Goal: Task Accomplishment & Management: Manage account settings

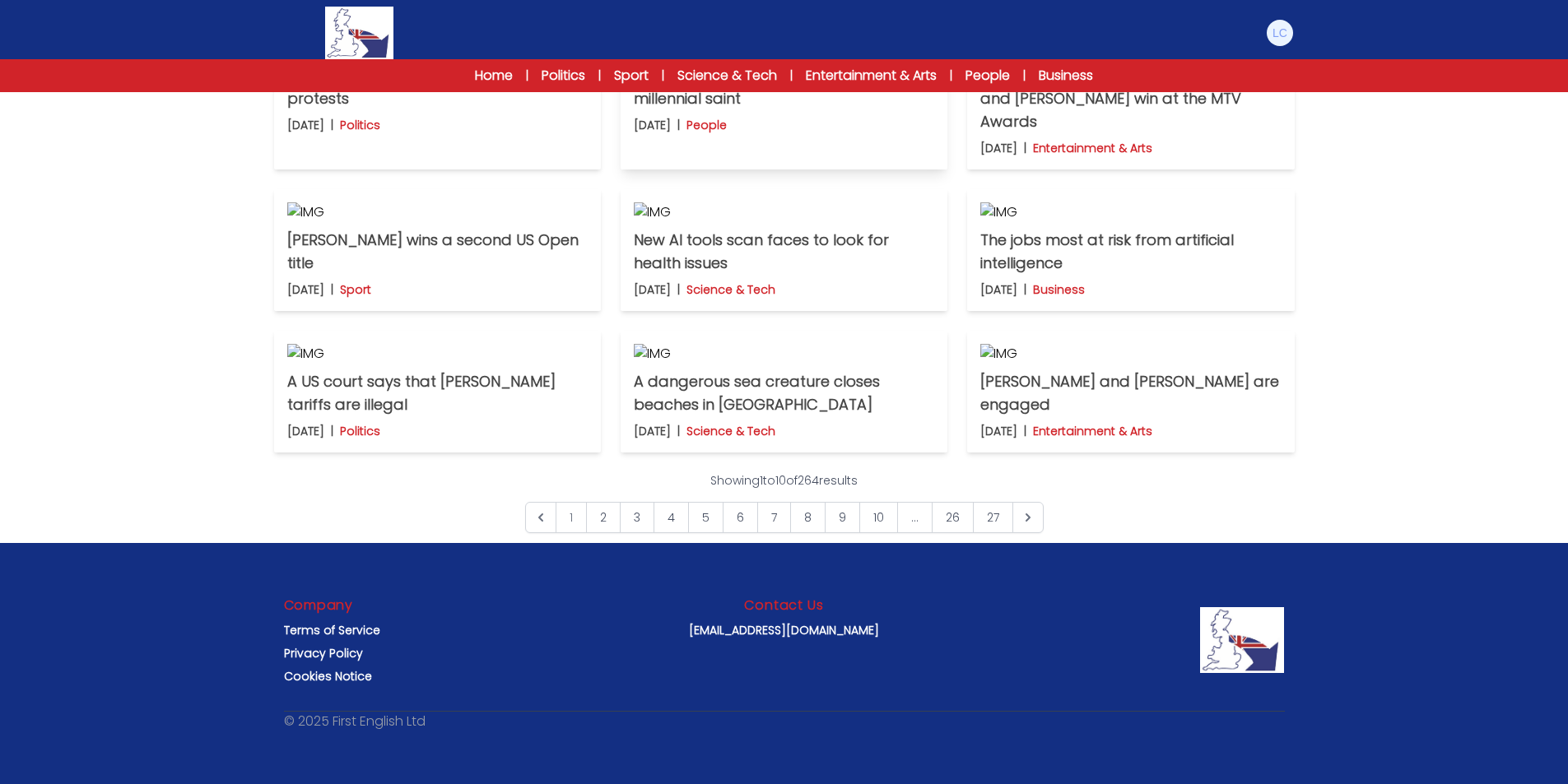
scroll to position [1181, 0]
click at [571, 527] on span "1" at bounding box center [571, 517] width 31 height 31
click at [573, 521] on span "1" at bounding box center [571, 517] width 31 height 31
click at [596, 517] on link "2" at bounding box center [604, 517] width 35 height 31
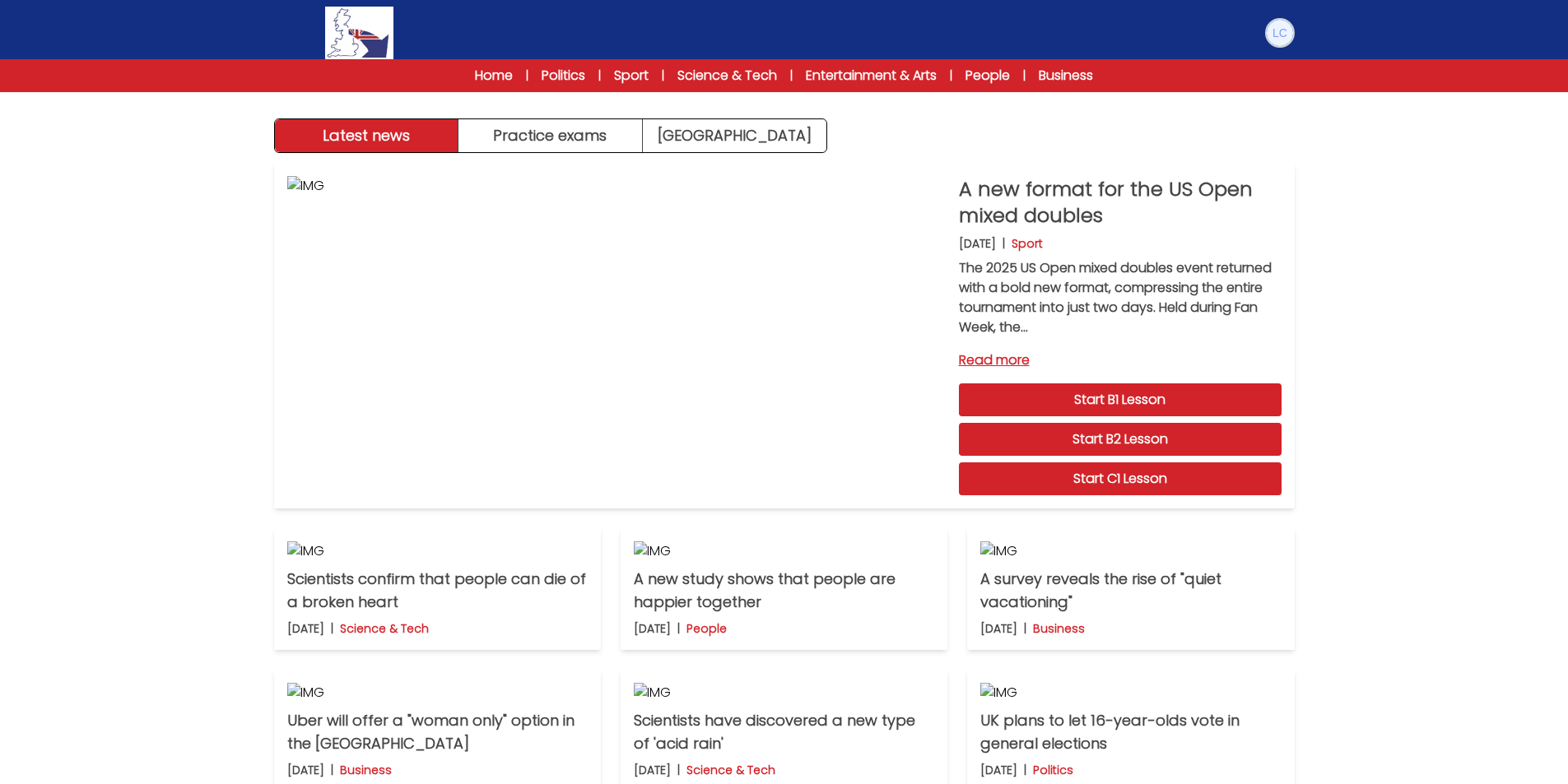
click at [1281, 38] on img at bounding box center [1279, 33] width 26 height 26
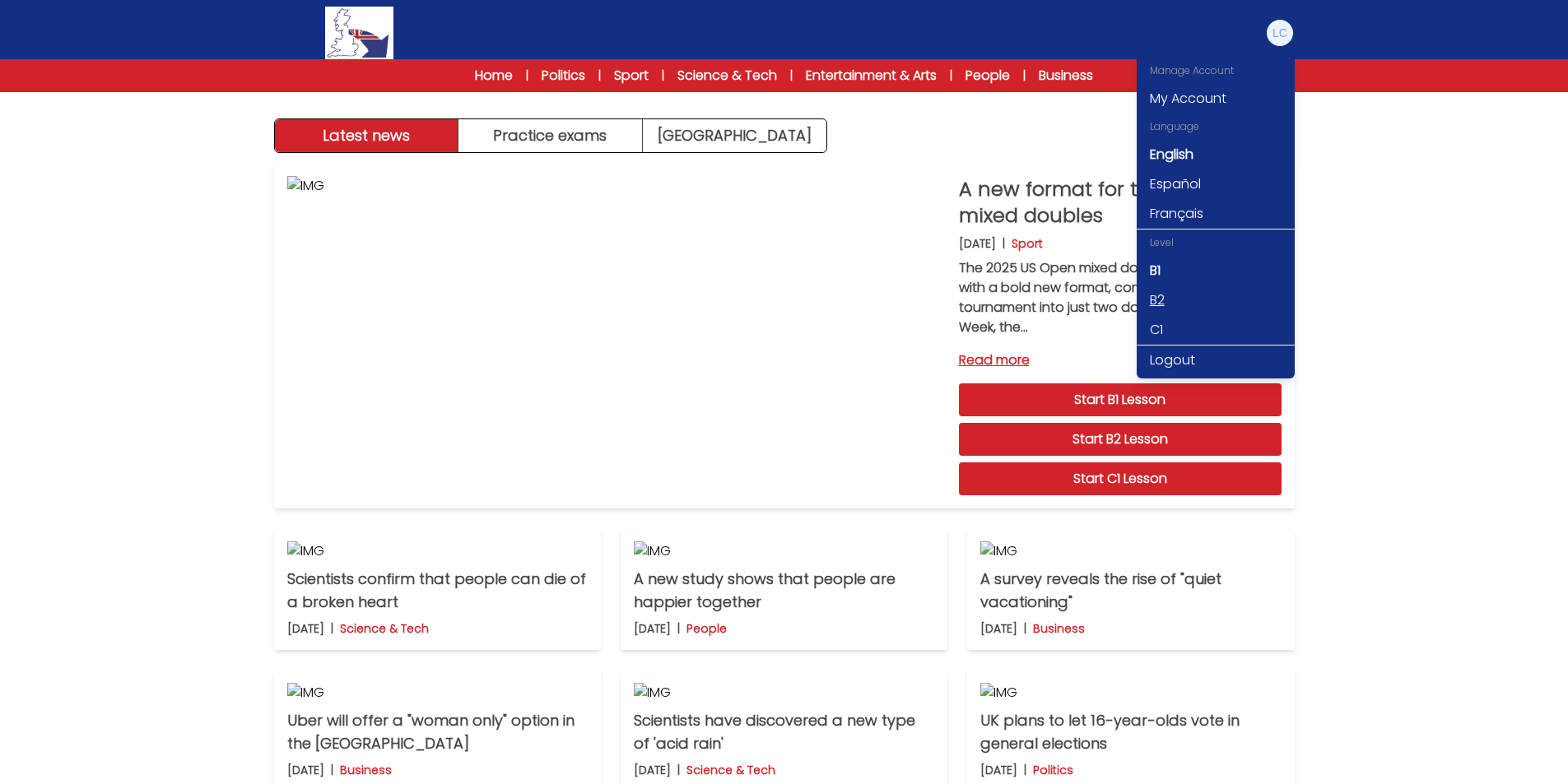
click at [1155, 304] on link "B2" at bounding box center [1215, 300] width 158 height 29
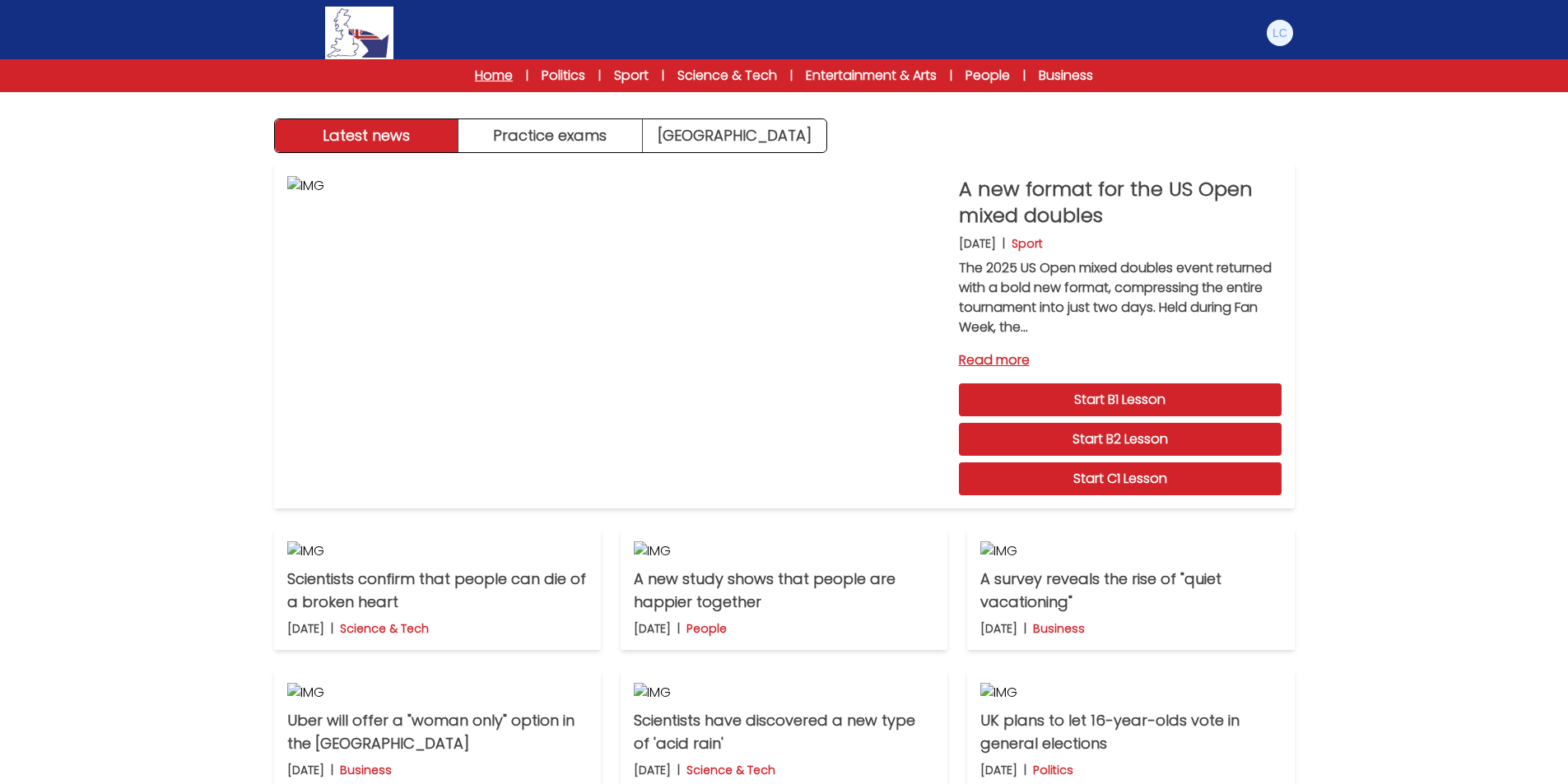
click at [497, 68] on link "Home" at bounding box center [493, 76] width 37 height 20
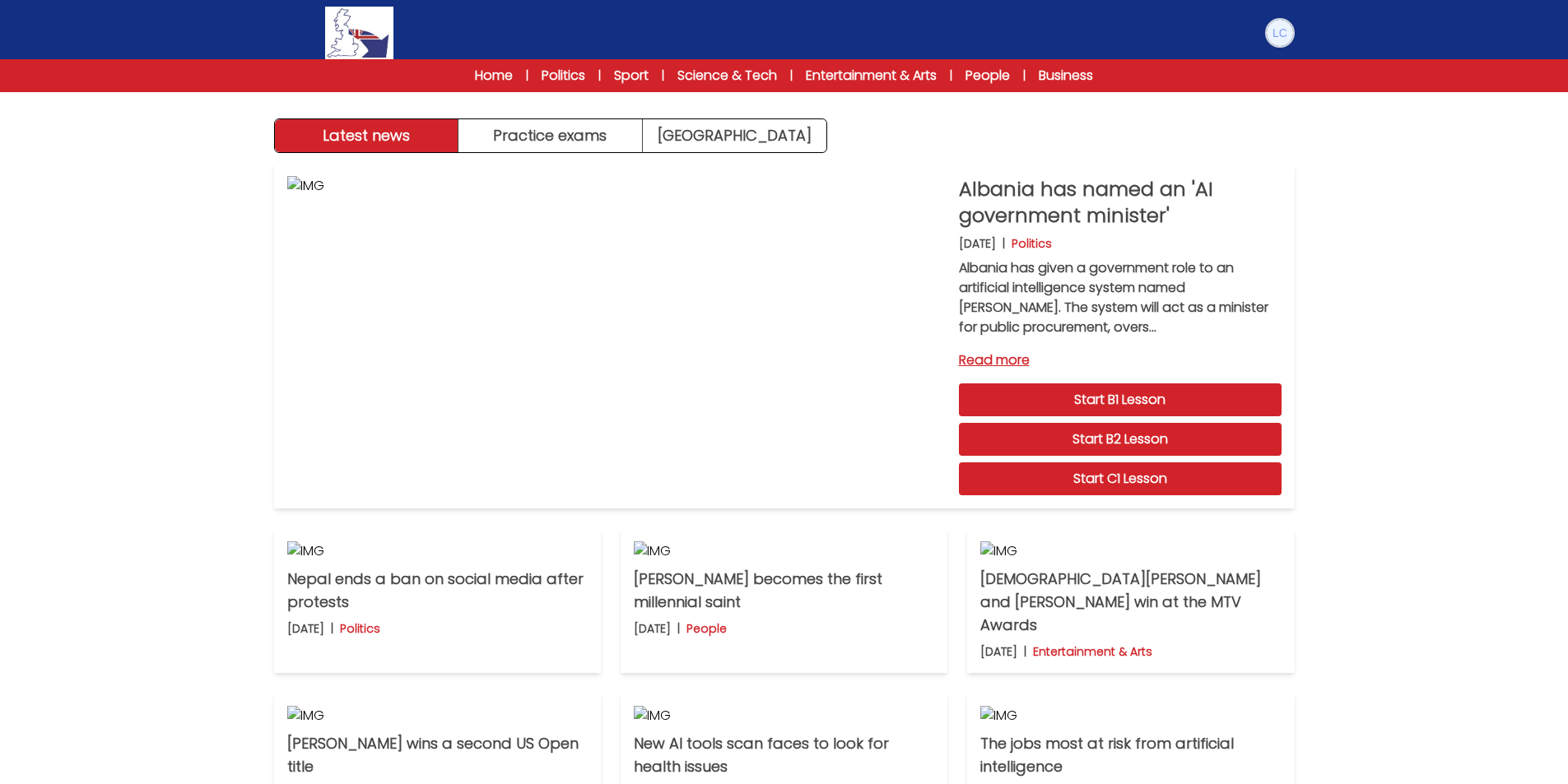
click at [1281, 29] on img at bounding box center [1279, 33] width 26 height 26
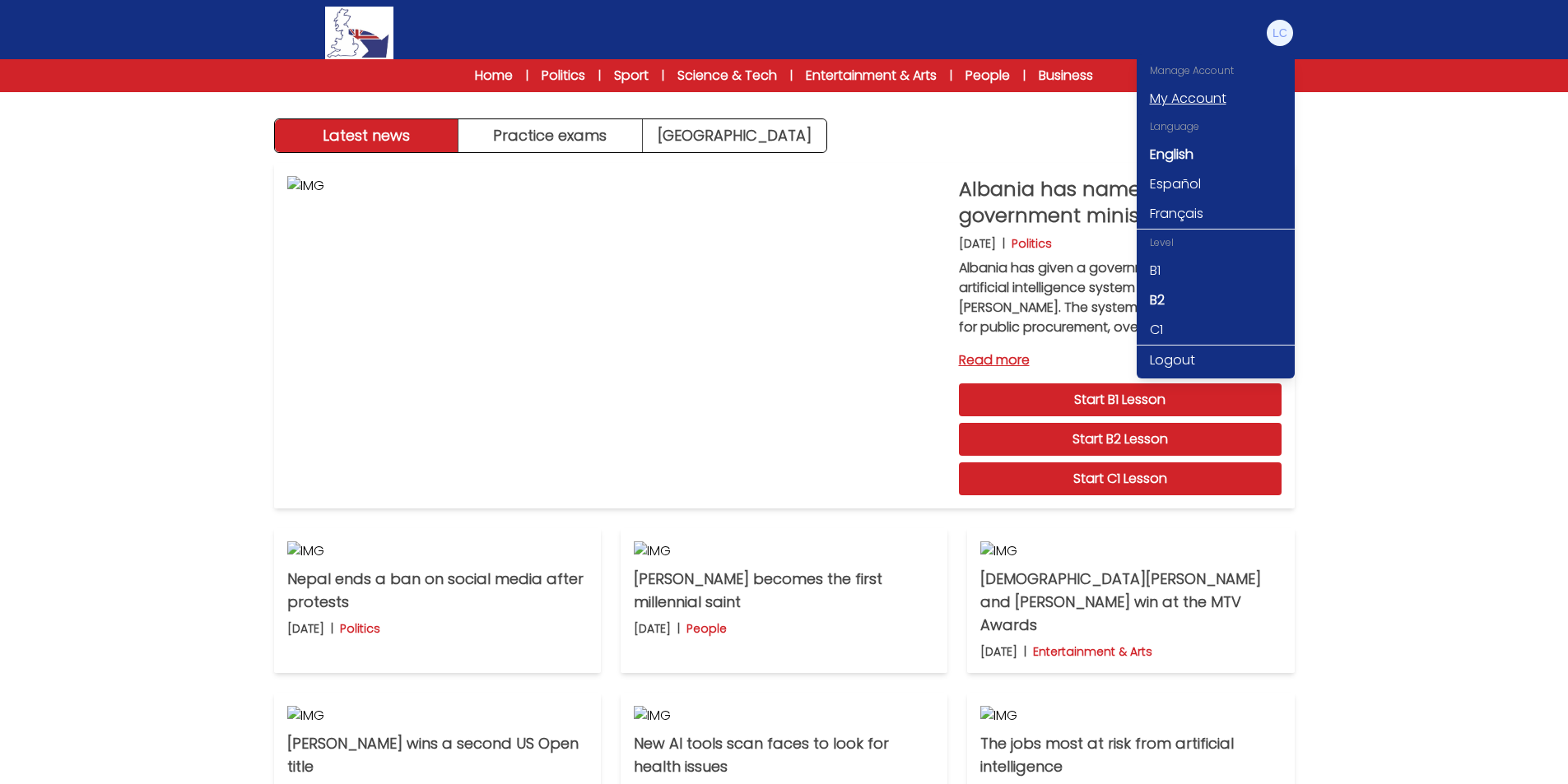
click at [1202, 100] on link "My Account" at bounding box center [1215, 99] width 158 height 29
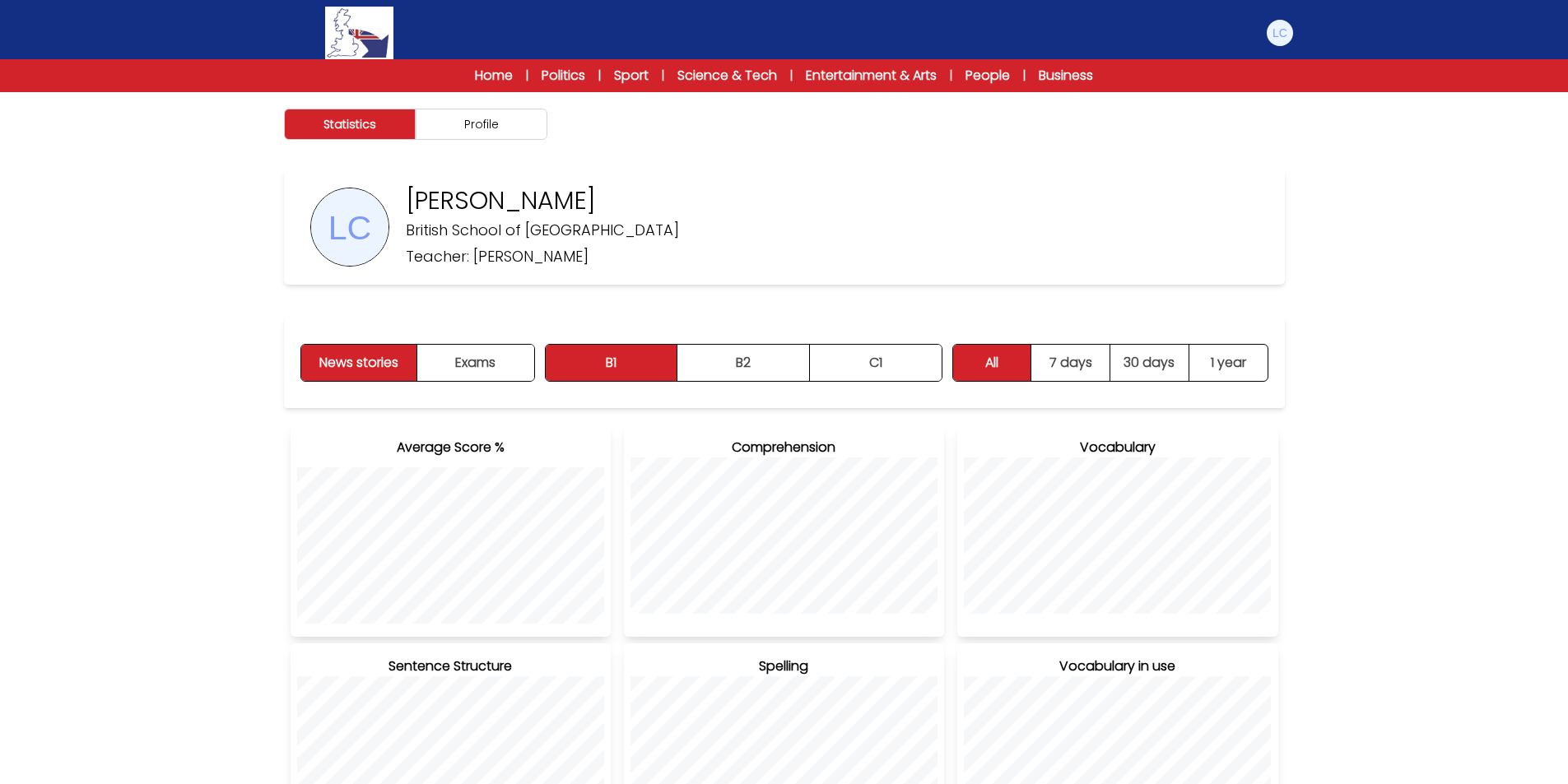
click at [591, 264] on div "[PERSON_NAME] British School of Catania Teacher: [PERSON_NAME]" at bounding box center [533, 227] width 289 height 82
click at [584, 260] on p "Teacher: [PERSON_NAME]" at bounding box center [497, 256] width 183 height 23
click at [634, 260] on div "Lucrezia Connelli British School of Catania Teacher: Luigi Licciardello" at bounding box center [784, 227] width 1001 height 115
click at [509, 127] on button "Profile" at bounding box center [481, 124] width 132 height 31
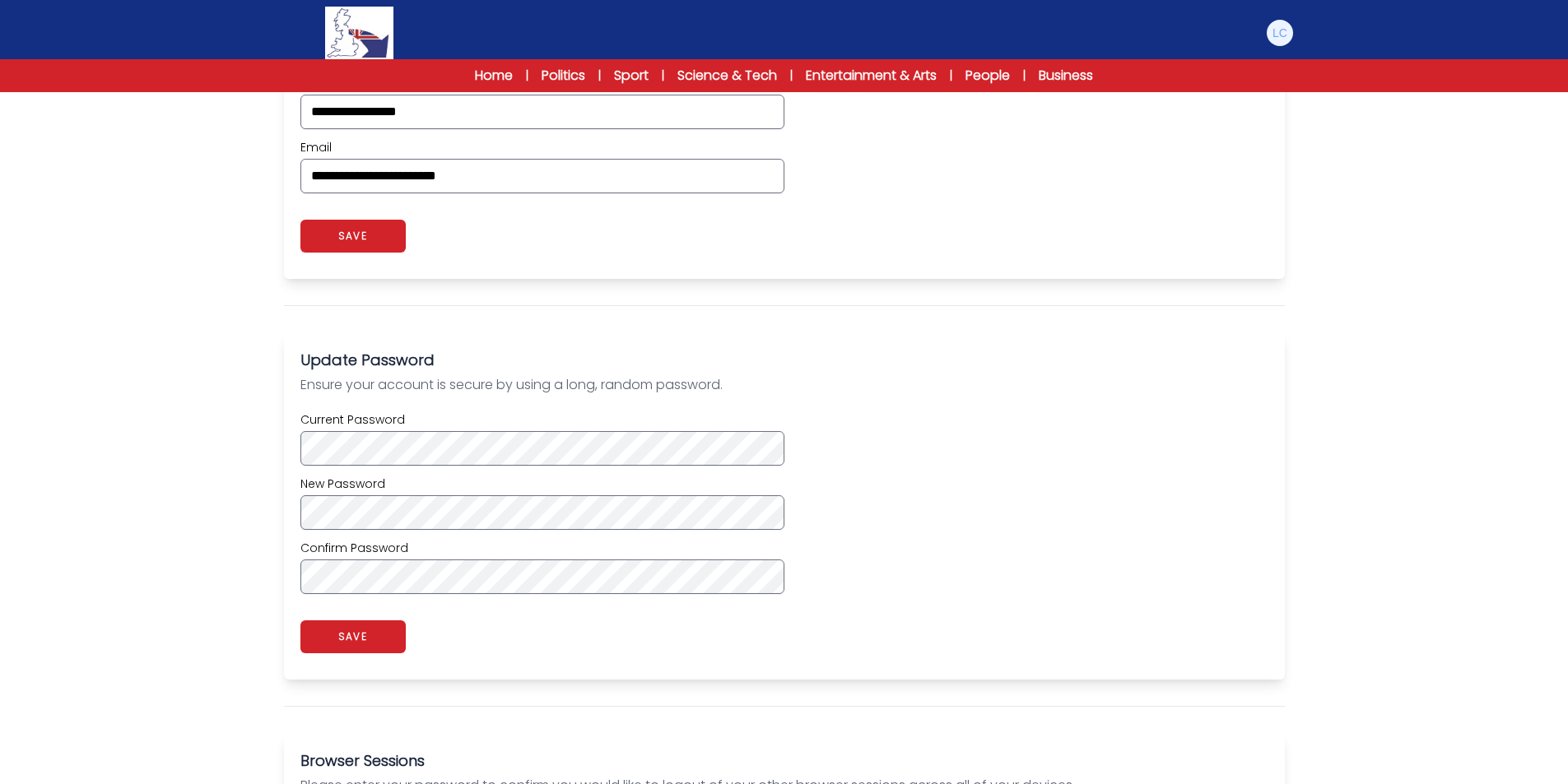
scroll to position [329, 0]
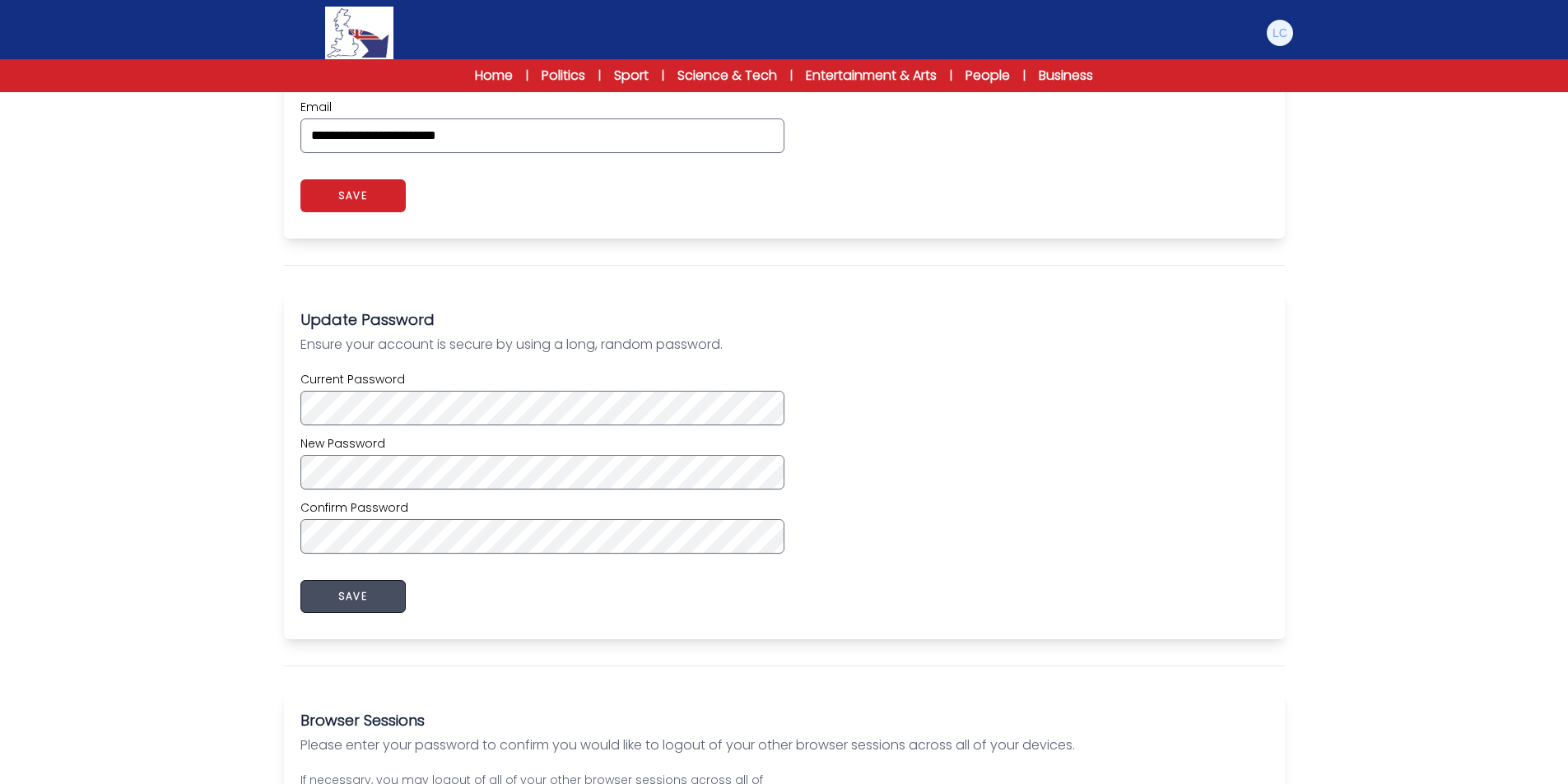
click at [383, 589] on button "SAVE" at bounding box center [353, 596] width 105 height 33
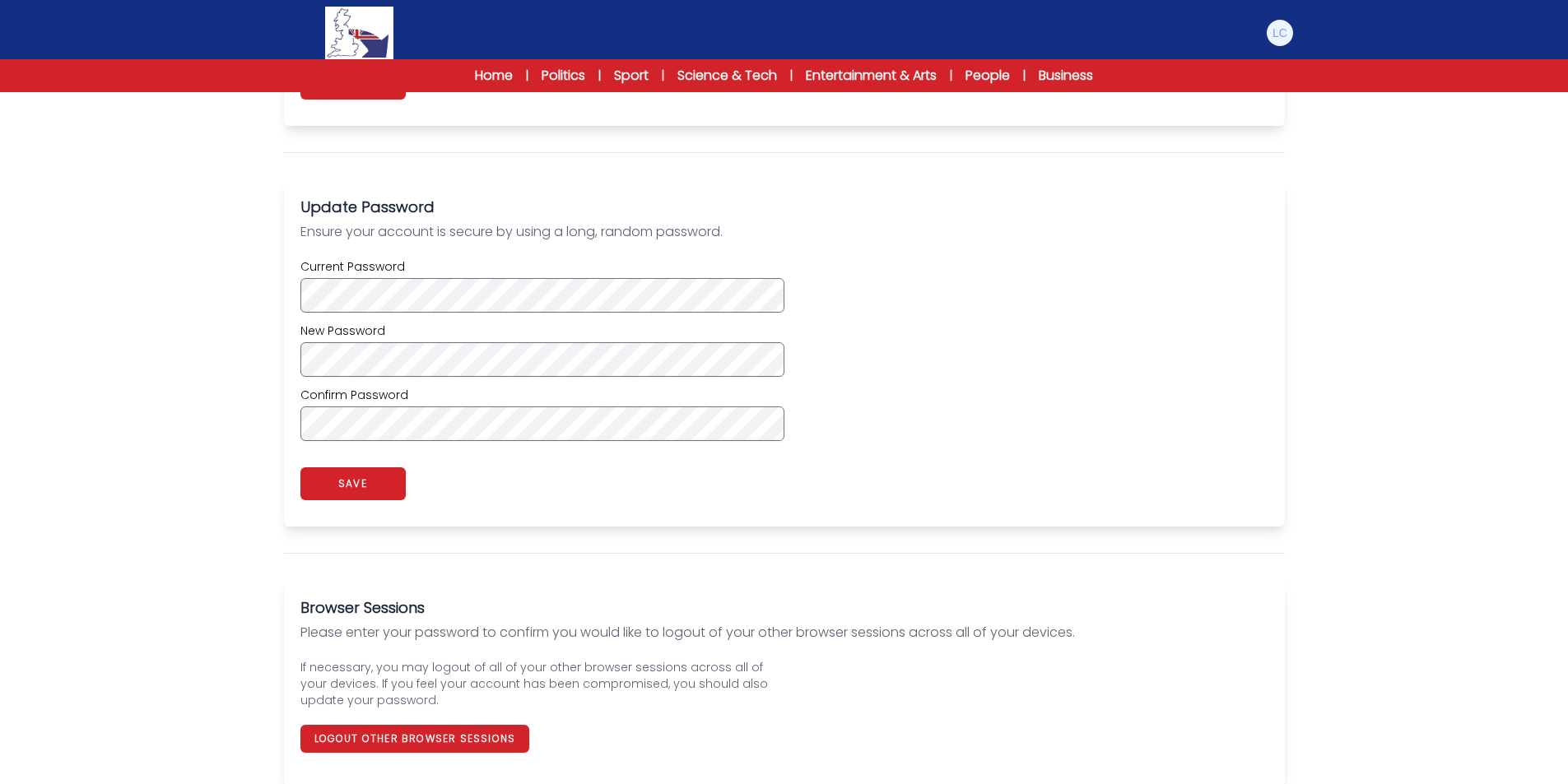
scroll to position [450, 0]
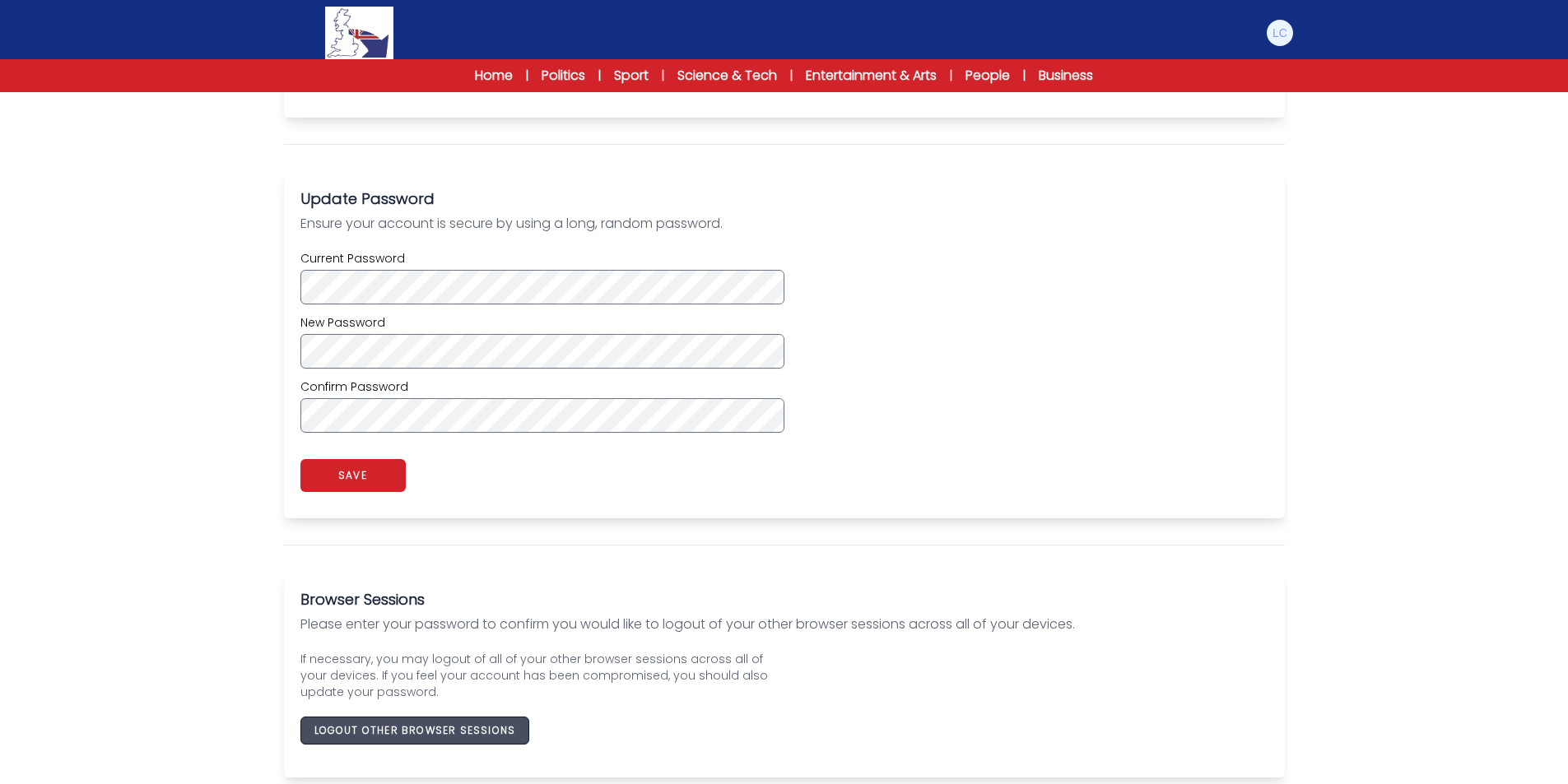
click at [512, 721] on button "LOGOUT OTHER BROWSER SESSIONS" at bounding box center [415, 730] width 229 height 28
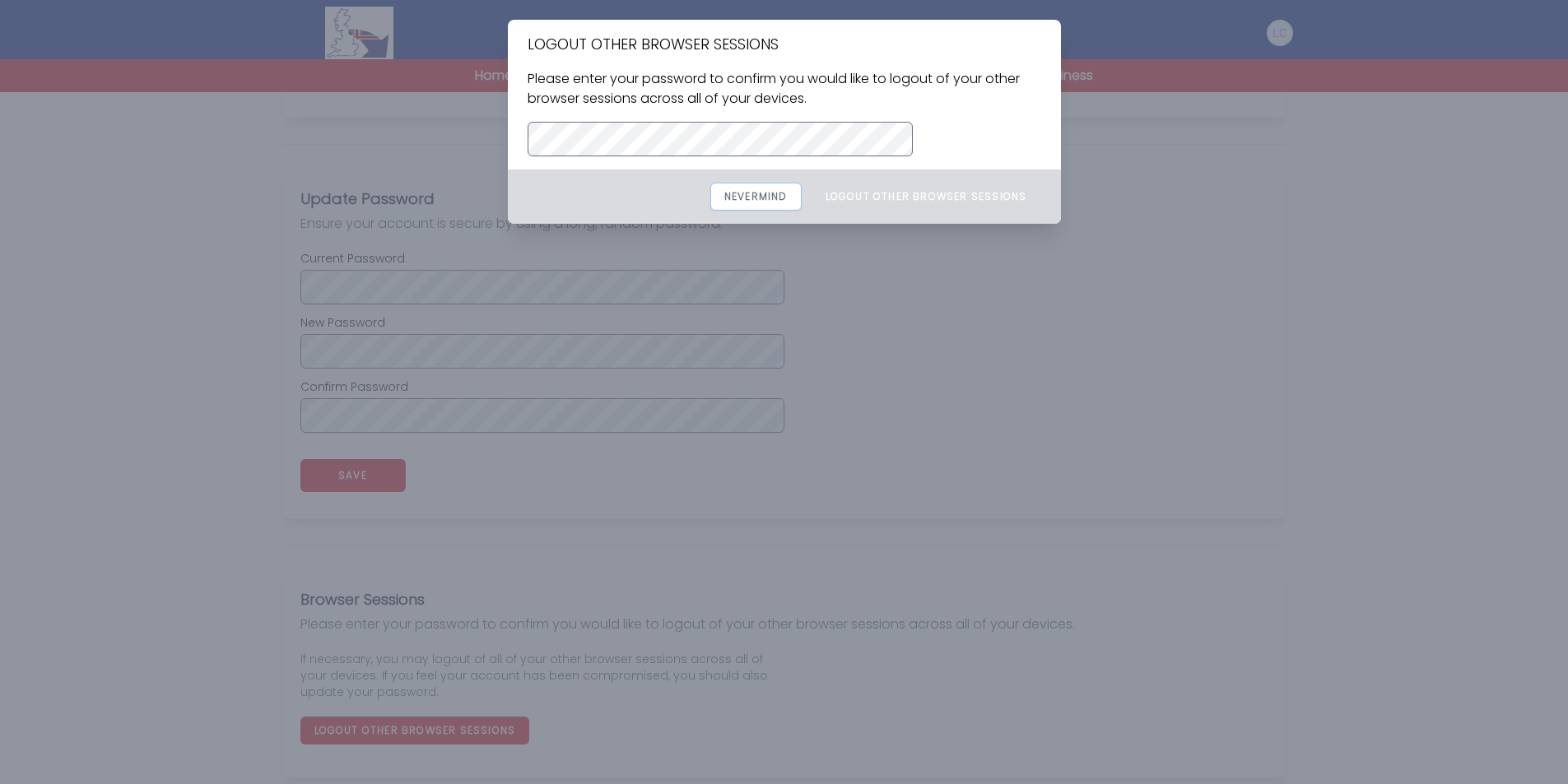
click at [792, 201] on button "Nevermind" at bounding box center [756, 196] width 91 height 28
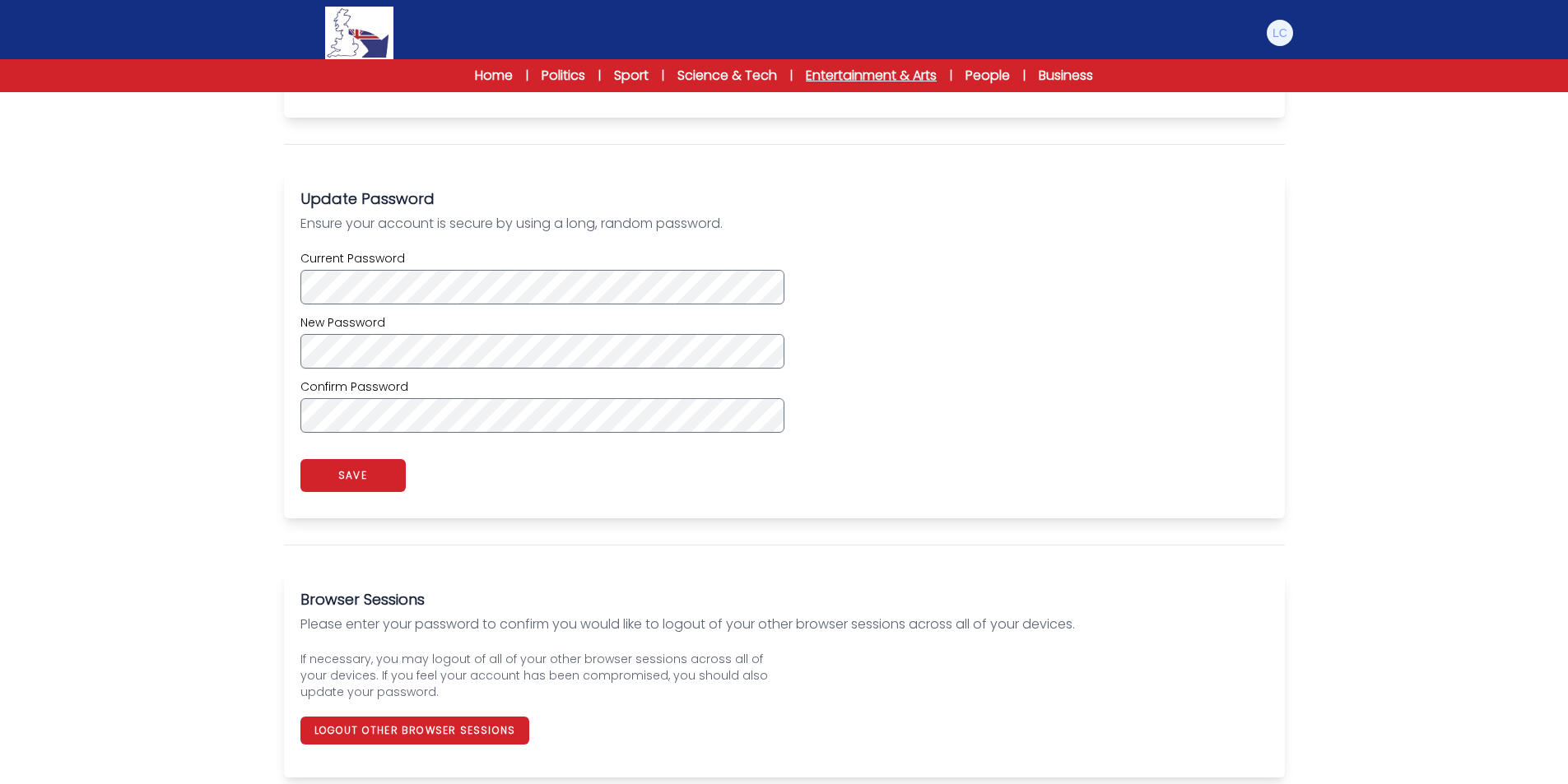
click at [879, 79] on link "Entertainment & Arts" at bounding box center [870, 76] width 131 height 20
